Goal: Information Seeking & Learning: Learn about a topic

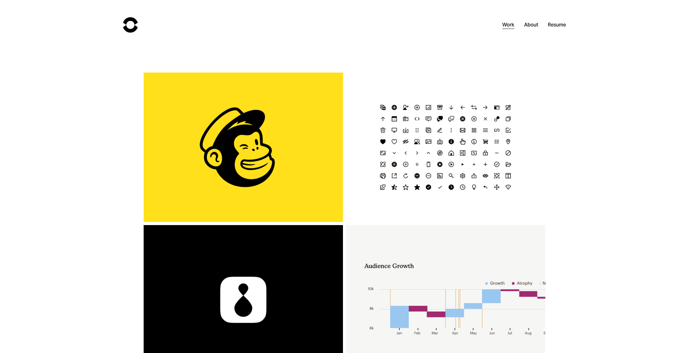
click at [401, 136] on div "Mailchimp Icon Refresh" at bounding box center [445, 148] width 199 height 150
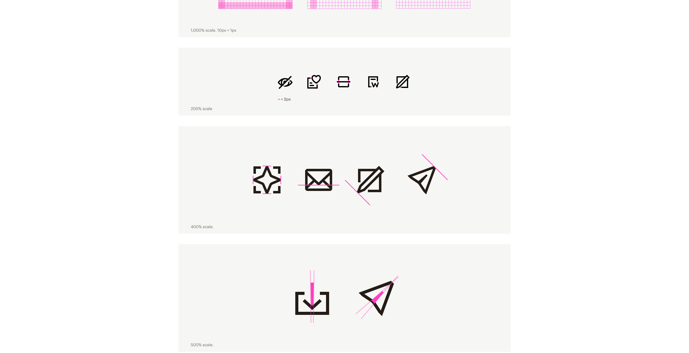
scroll to position [654, 0]
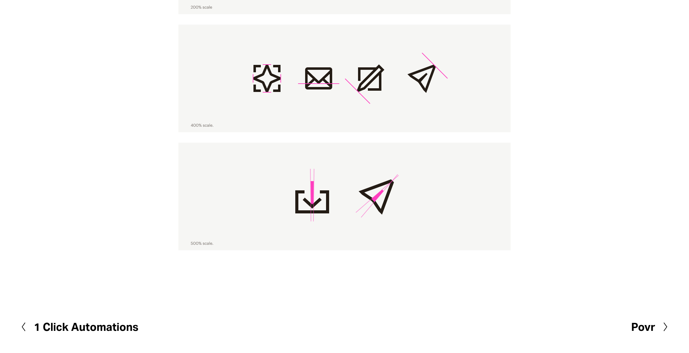
click at [654, 327] on h2 "Povr" at bounding box center [644, 327] width 24 height 11
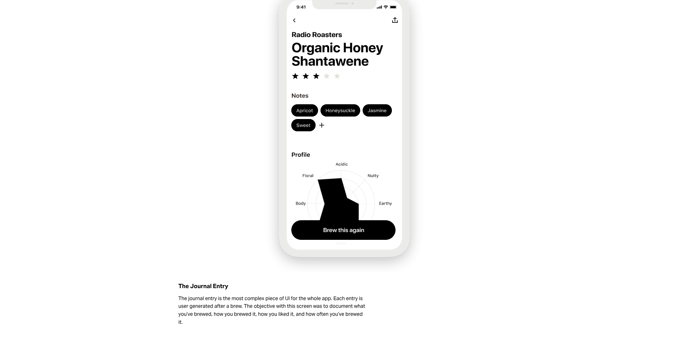
scroll to position [1217, 0]
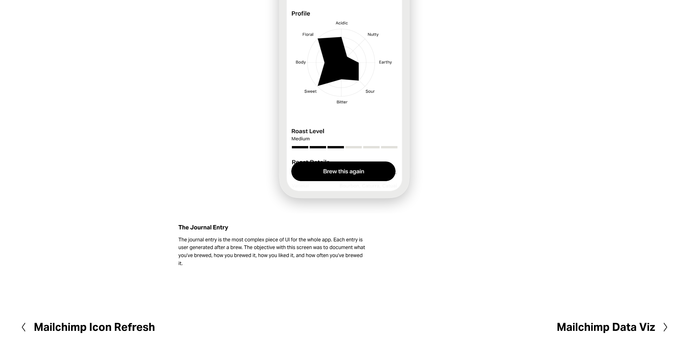
click at [616, 324] on h2 "Mailchimp Data Viz" at bounding box center [606, 327] width 98 height 11
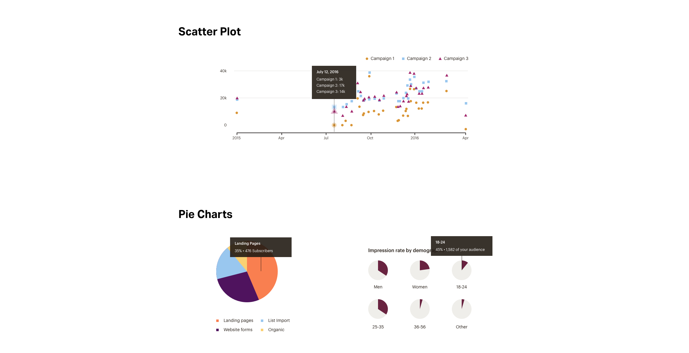
scroll to position [2384, 0]
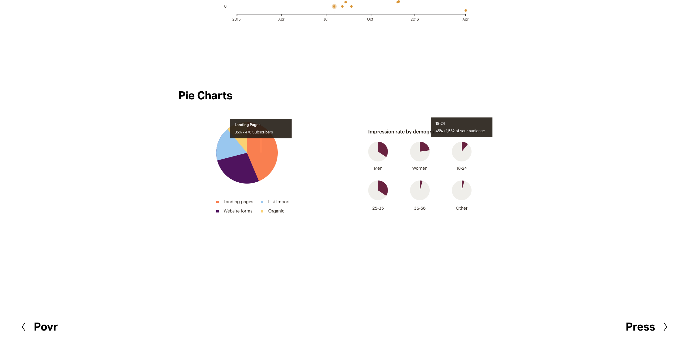
click at [652, 329] on h2 "Press" at bounding box center [641, 327] width 30 height 11
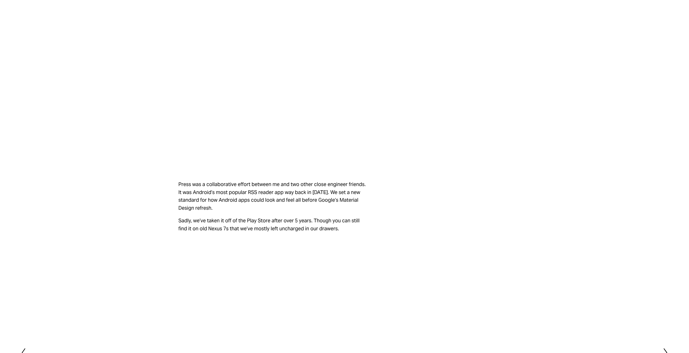
scroll to position [364, 0]
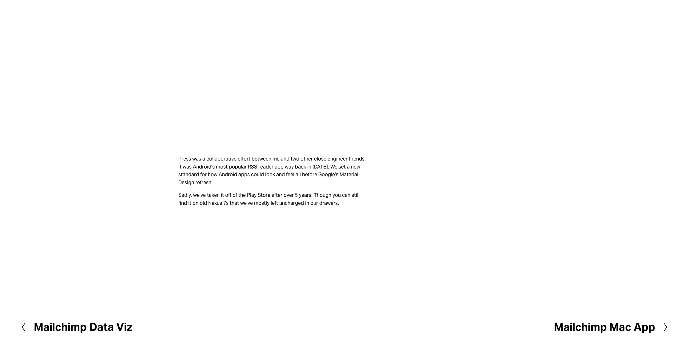
click at [629, 326] on h2 "Mailchimp Mac App" at bounding box center [604, 327] width 101 height 11
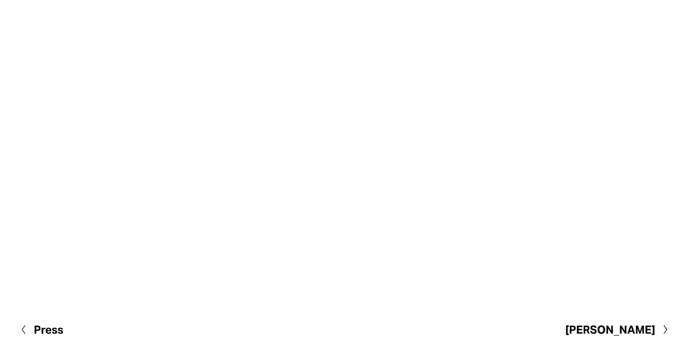
scroll to position [538, 0]
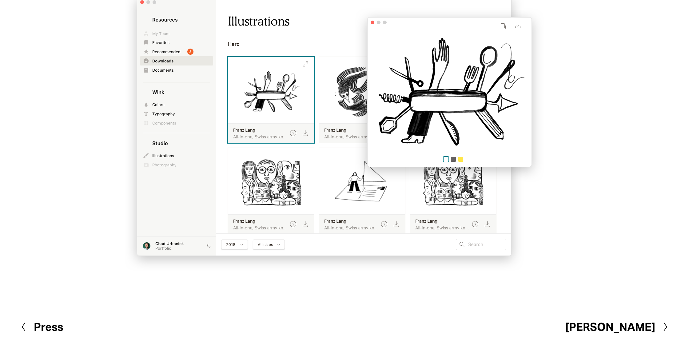
click at [645, 327] on h2 "[PERSON_NAME]" at bounding box center [611, 327] width 90 height 11
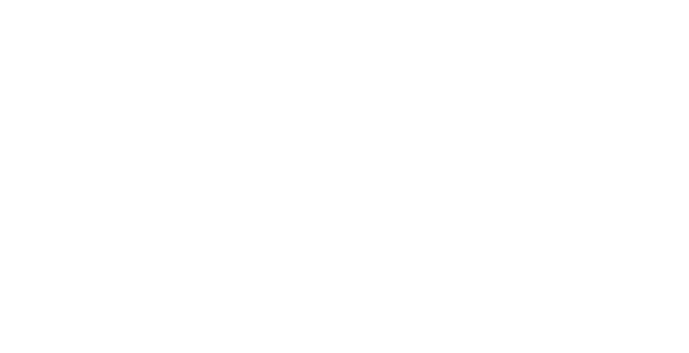
scroll to position [1355, 0]
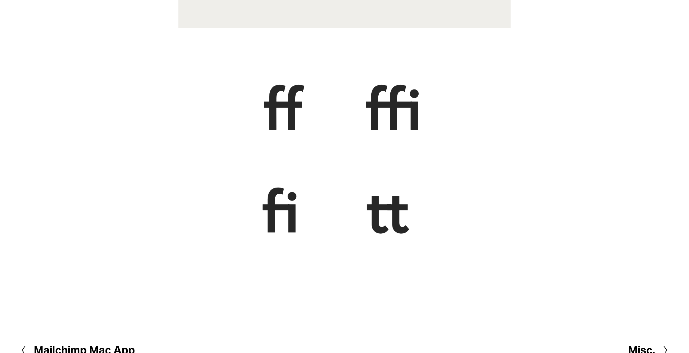
click at [648, 345] on h2 "Misc." at bounding box center [641, 350] width 27 height 11
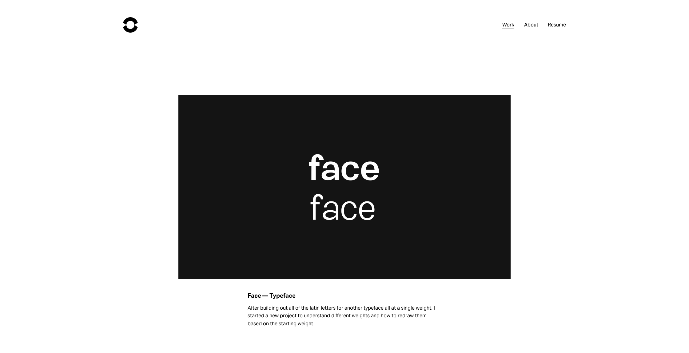
click at [508, 24] on link "Work" at bounding box center [509, 25] width 12 height 9
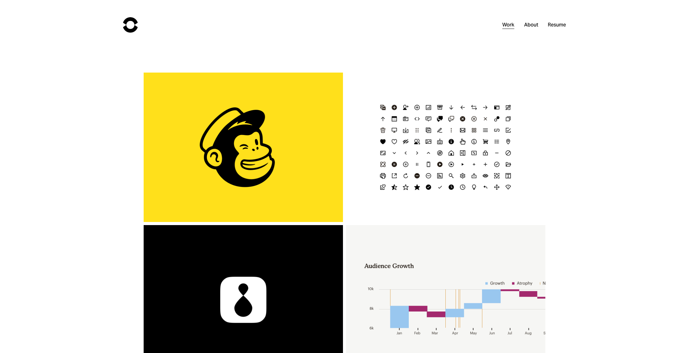
click at [534, 27] on link "About" at bounding box center [531, 25] width 14 height 9
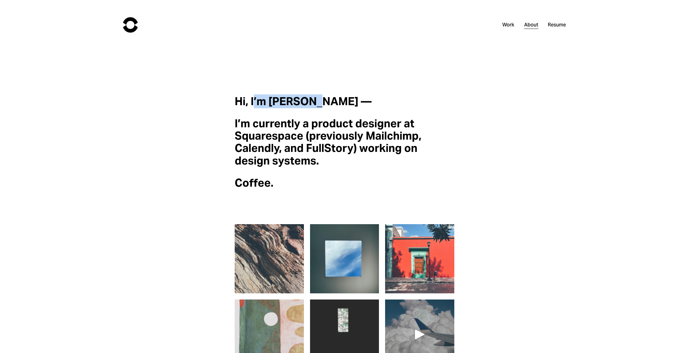
drag, startPoint x: 255, startPoint y: 102, endPoint x: 319, endPoint y: 99, distance: 65.0
click at [318, 98] on strong "Hi, I’m [PERSON_NAME] —" at bounding box center [303, 101] width 137 height 14
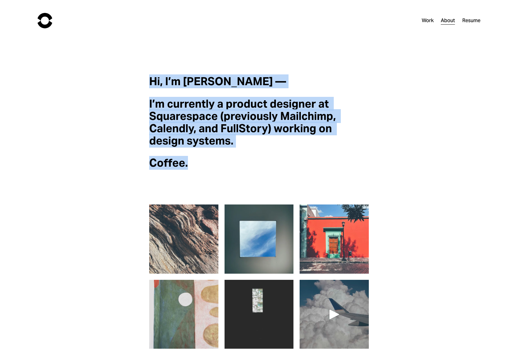
drag, startPoint x: 195, startPoint y: 164, endPoint x: 148, endPoint y: 77, distance: 98.6
copy div "Hi, I’m Chad Urbanick — I’m currently a product designer at Squarespace (previo…"
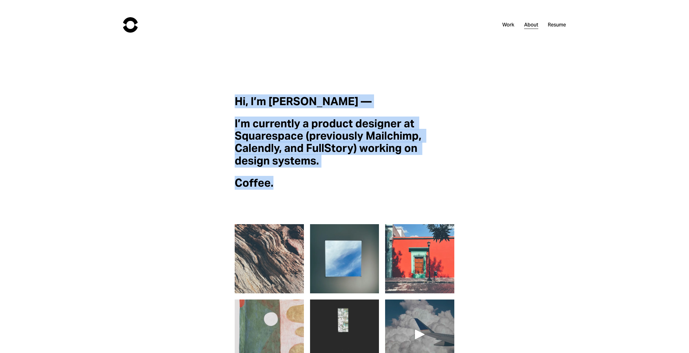
click at [508, 25] on link "Work" at bounding box center [509, 25] width 12 height 9
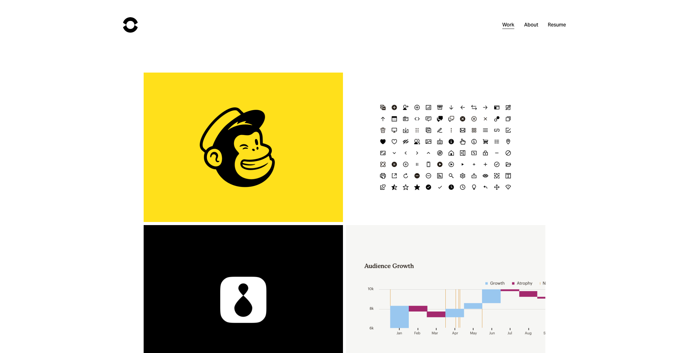
click at [555, 24] on link "Resume" at bounding box center [557, 25] width 18 height 9
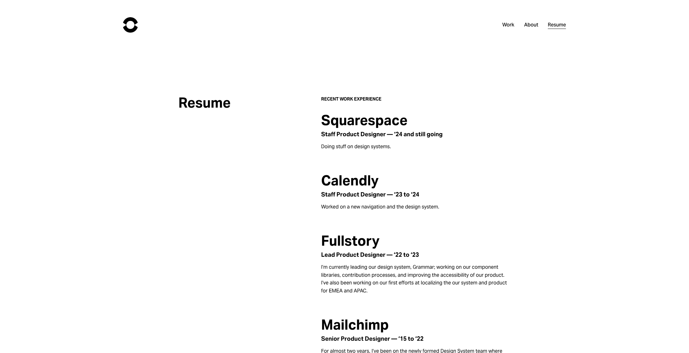
click at [534, 25] on link "About" at bounding box center [531, 25] width 14 height 9
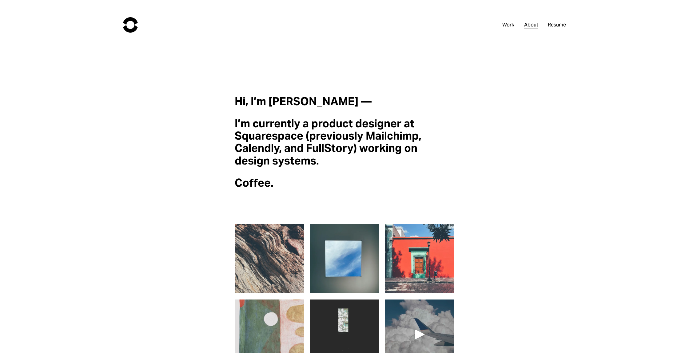
click at [555, 24] on link "Resume" at bounding box center [557, 25] width 18 height 9
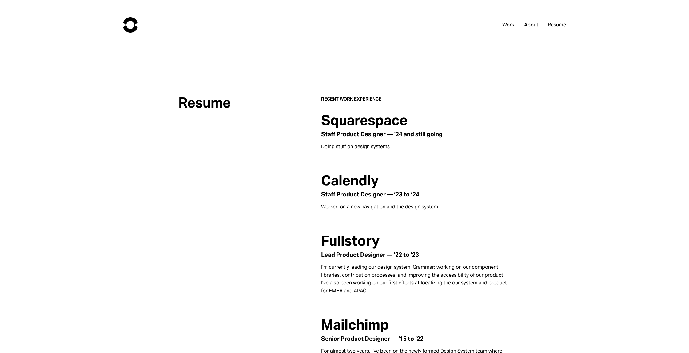
click at [506, 27] on link "Work" at bounding box center [509, 25] width 12 height 9
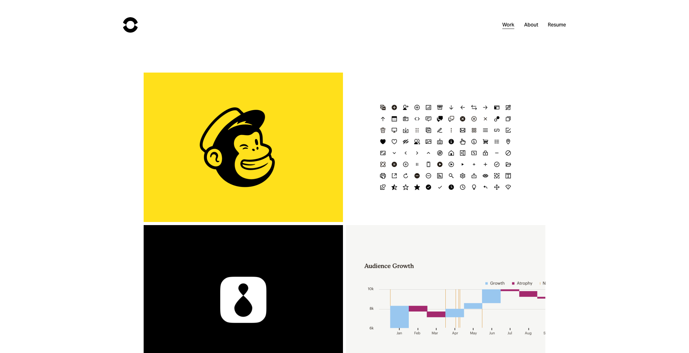
click at [286, 145] on h3 "1 Click Automations" at bounding box center [243, 147] width 171 height 13
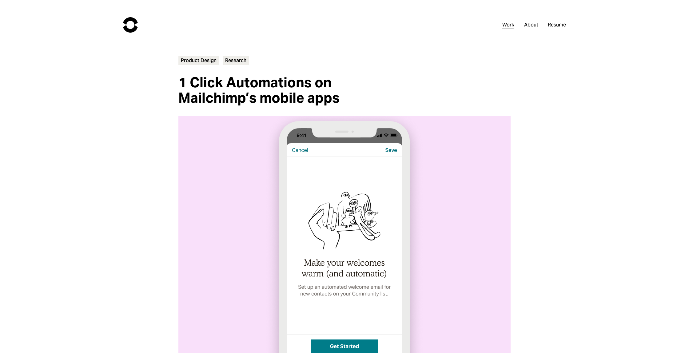
click at [529, 24] on link "About" at bounding box center [531, 25] width 14 height 9
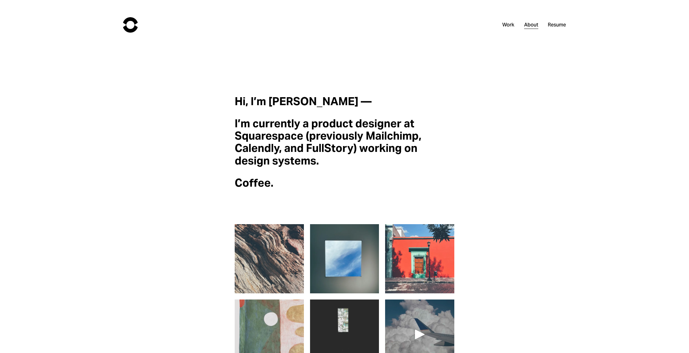
click at [556, 24] on link "Resume" at bounding box center [557, 25] width 18 height 9
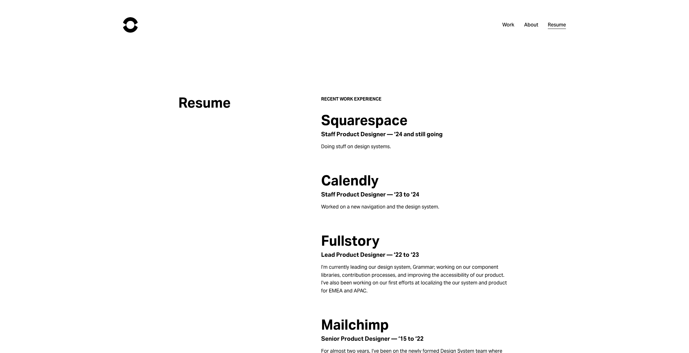
click at [506, 24] on link "Work" at bounding box center [509, 25] width 12 height 9
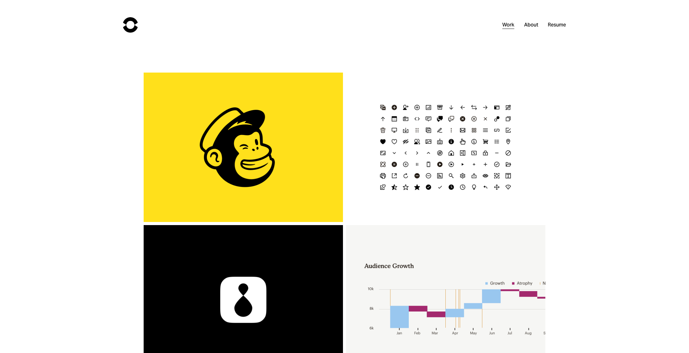
scroll to position [349, 0]
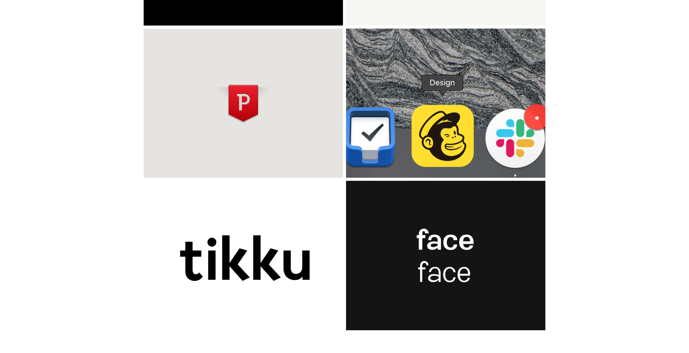
click at [443, 254] on h3 "Misc." at bounding box center [445, 255] width 171 height 13
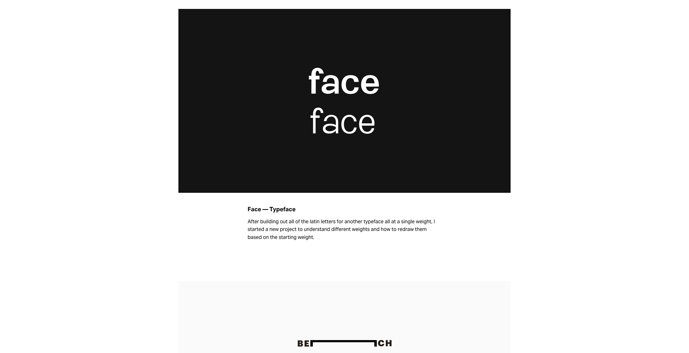
scroll to position [89, 0]
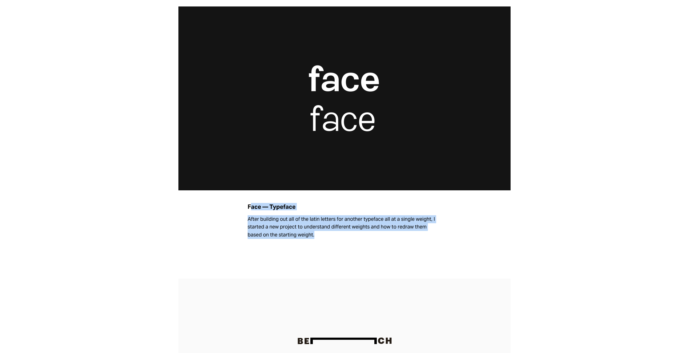
drag, startPoint x: 301, startPoint y: 237, endPoint x: 247, endPoint y: 207, distance: 61.6
click at [247, 207] on div "Face — Typeface After building out all of the latin letters for another typefac…" at bounding box center [345, 221] width 332 height 36
copy div "Face — Typeface After building out all of the latin letters for another typefac…"
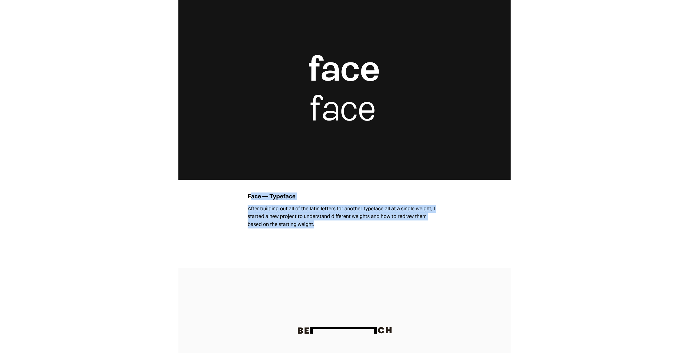
scroll to position [103, 0]
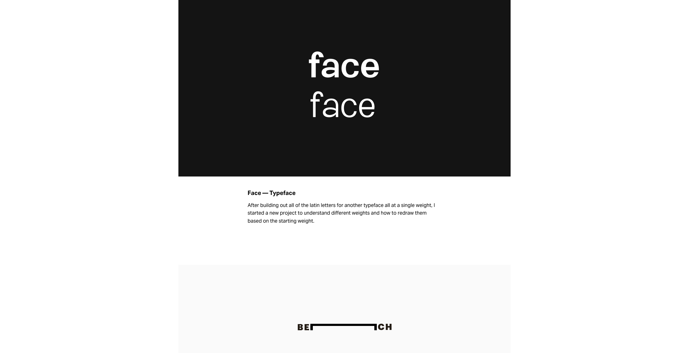
click at [207, 216] on div "Face — Typeface After building out all of the latin letters for another typefac…" at bounding box center [345, 208] width 332 height 36
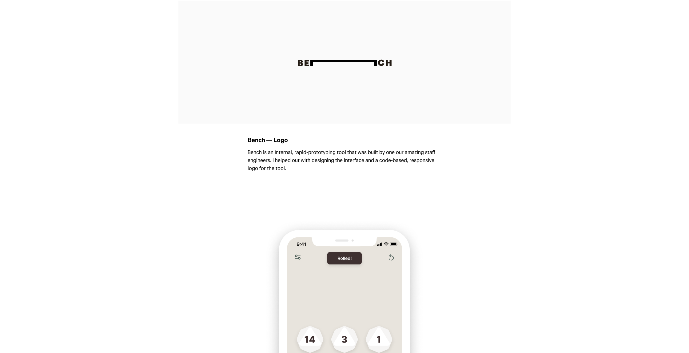
scroll to position [371, 0]
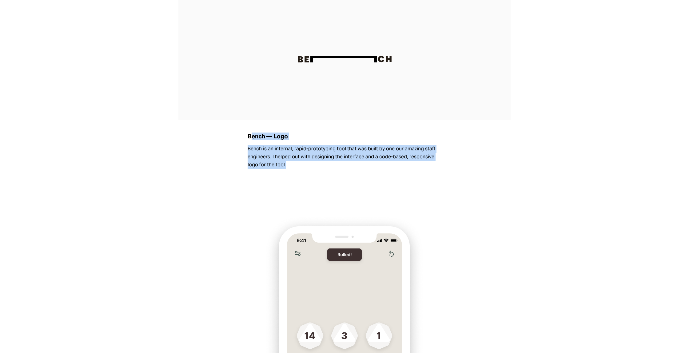
drag, startPoint x: 278, startPoint y: 165, endPoint x: 249, endPoint y: 135, distance: 42.4
click at [249, 135] on div "Bench — Logo Bench is an internal, rapid-prototyping tool that was built by one…" at bounding box center [345, 151] width 332 height 36
copy div "Bench — Logo Bench is an internal, rapid-prototyping tool that was built by one…"
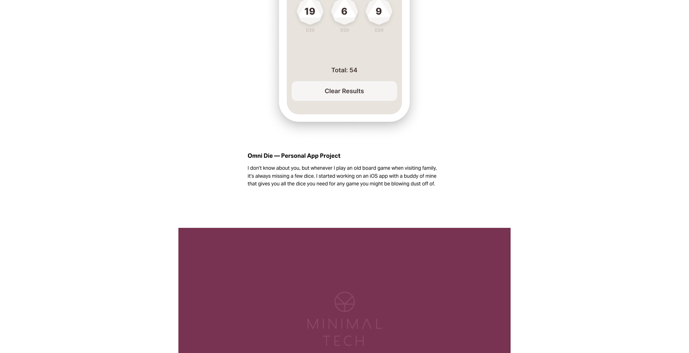
scroll to position [745, 0]
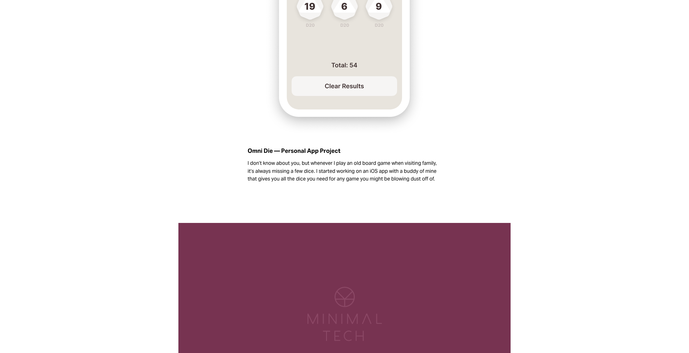
click at [426, 178] on p "I don’t know about you, but whenever I play an old board game when visiting fam…" at bounding box center [345, 171] width 194 height 24
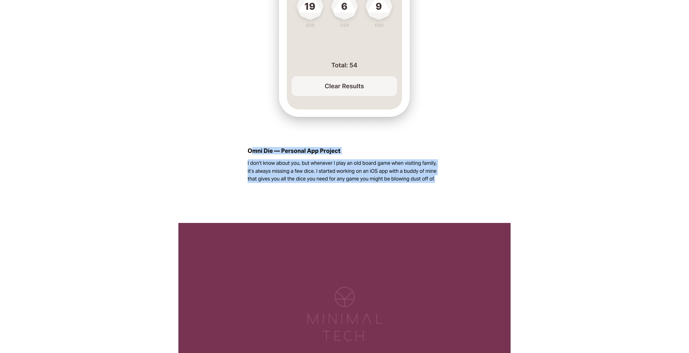
drag, startPoint x: 423, startPoint y: 179, endPoint x: 248, endPoint y: 149, distance: 177.6
click at [248, 149] on div "Omni Die — Personal App Project I don’t know about you, but whenever I play an …" at bounding box center [345, 165] width 332 height 36
copy div "Omni Die — Personal App Project I don’t know about you, but whenever I play an …"
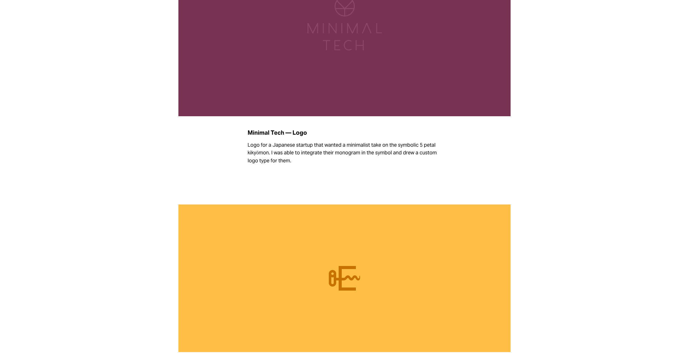
scroll to position [1039, 0]
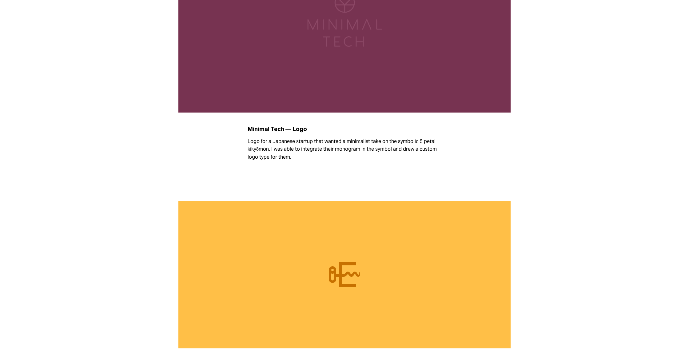
drag, startPoint x: 292, startPoint y: 159, endPoint x: 247, endPoint y: 130, distance: 53.5
click at [247, 130] on div "Minimal Tech — Logo Logo for a Japanese startup that wanted a minimalist take o…" at bounding box center [345, 144] width 332 height 36
copy div "Minimal Tech — Logo Logo for a Japanese startup that wanted a minimalist take o…"
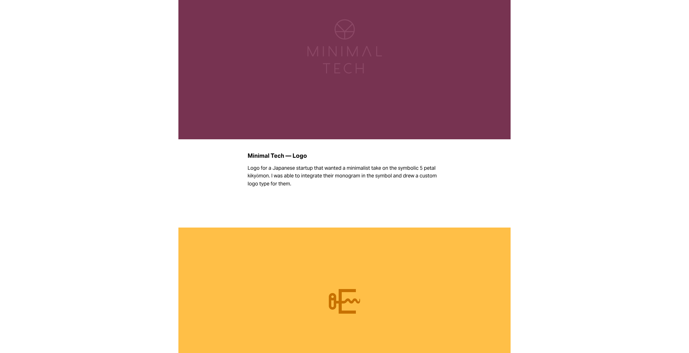
scroll to position [965, 0]
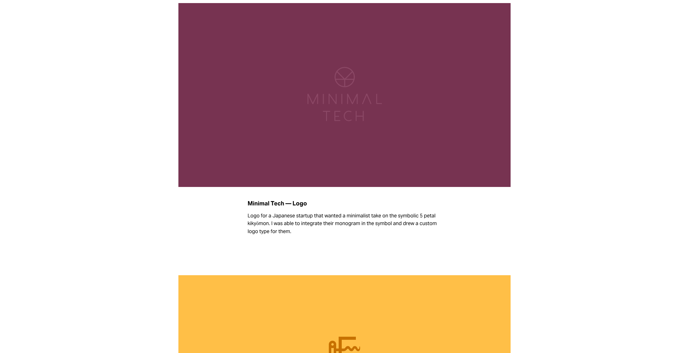
click at [336, 253] on div "Minimal Tech — Logo Logo for a Japanese startup that wanted a minimalist take o…" at bounding box center [344, 231] width 343 height 78
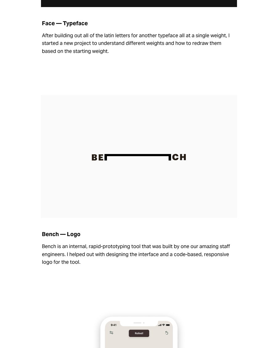
scroll to position [0, 0]
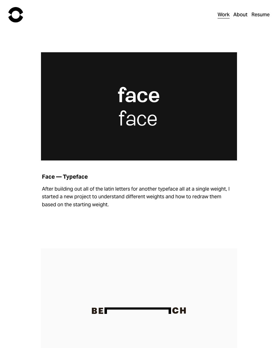
click at [222, 14] on link "Work" at bounding box center [223, 14] width 12 height 9
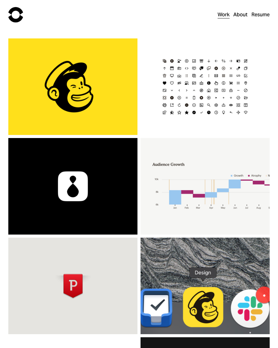
click at [95, 82] on h3 "1 Click Automations" at bounding box center [72, 87] width 111 height 11
